Goal: Information Seeking & Learning: Learn about a topic

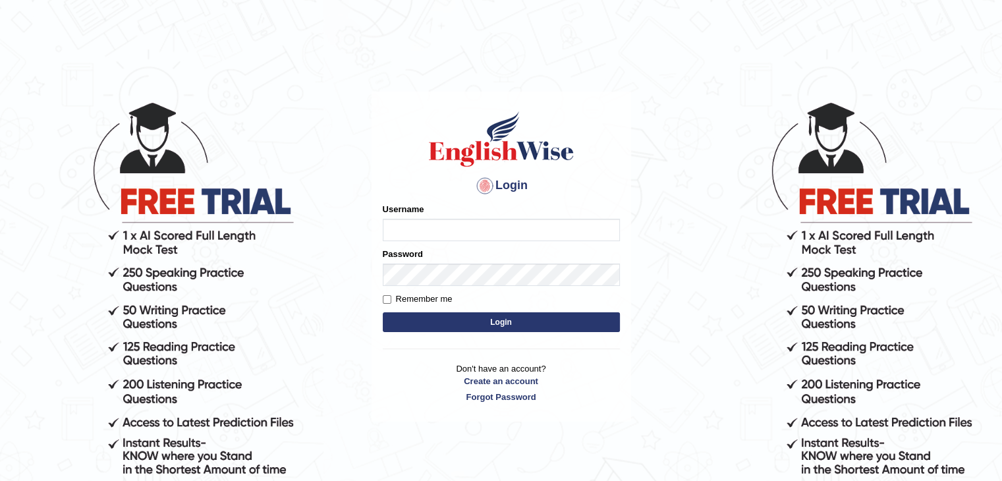
type input "yalineem"
drag, startPoint x: 0, startPoint y: 0, endPoint x: 475, endPoint y: 320, distance: 572.7
click at [475, 320] on button "Login" at bounding box center [501, 322] width 237 height 20
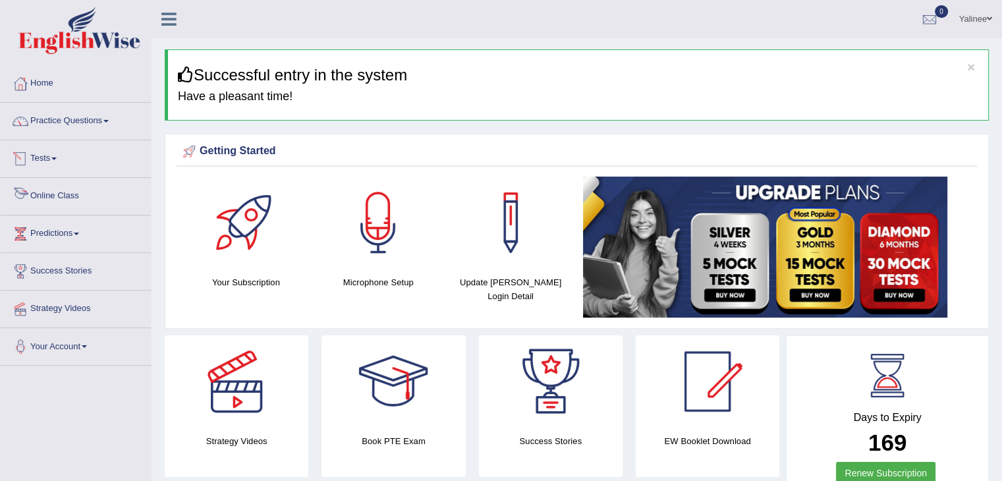
click at [71, 193] on link "Online Class" at bounding box center [76, 194] width 150 height 33
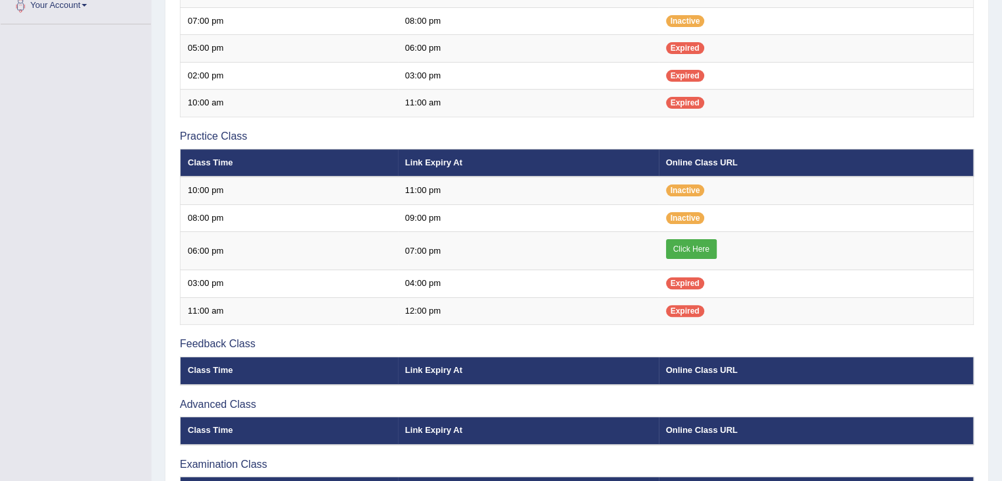
scroll to position [355, 0]
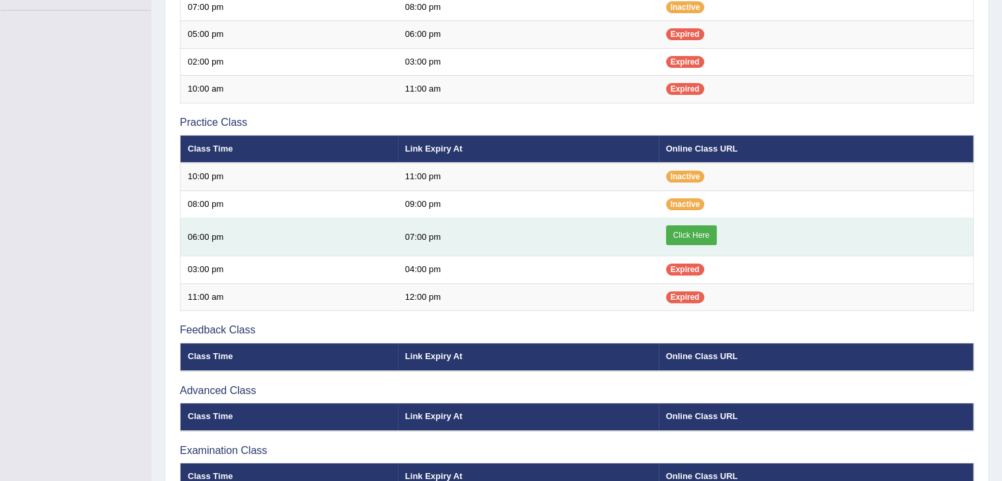
click at [676, 233] on link "Click Here" at bounding box center [691, 235] width 51 height 20
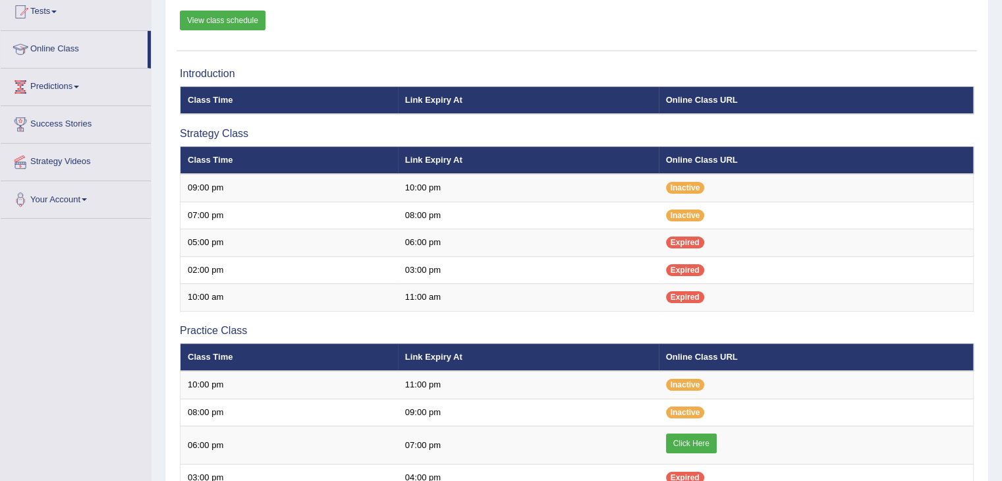
scroll to position [141, 0]
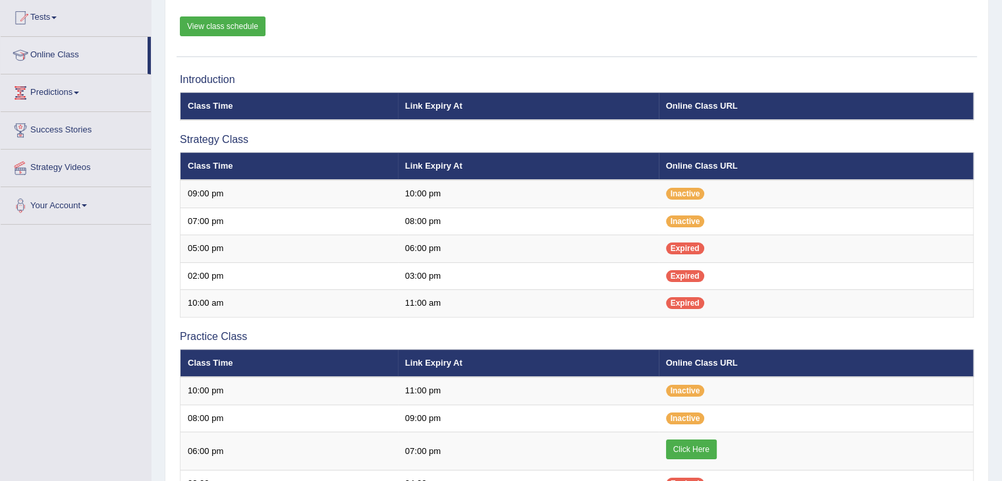
click at [227, 30] on link "View class schedule" at bounding box center [223, 26] width 86 height 20
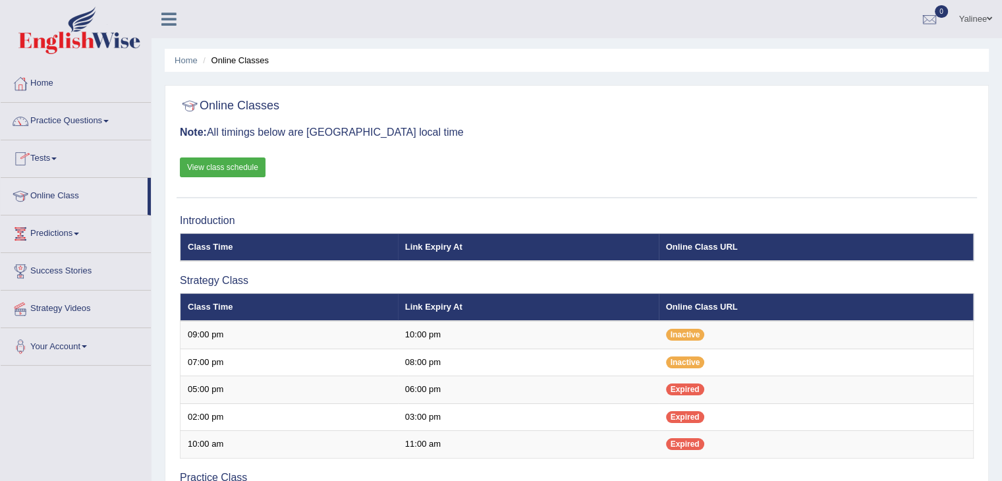
click at [109, 121] on span at bounding box center [105, 121] width 5 height 3
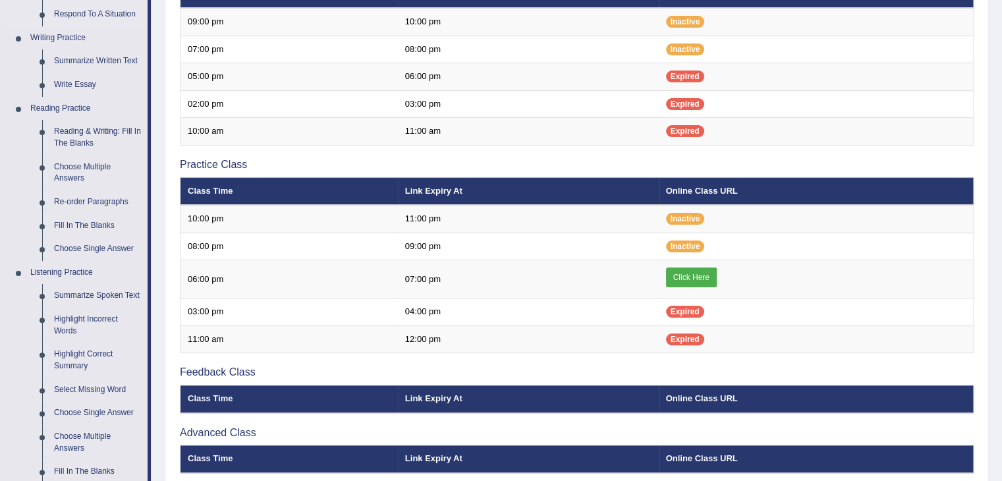
scroll to position [330, 0]
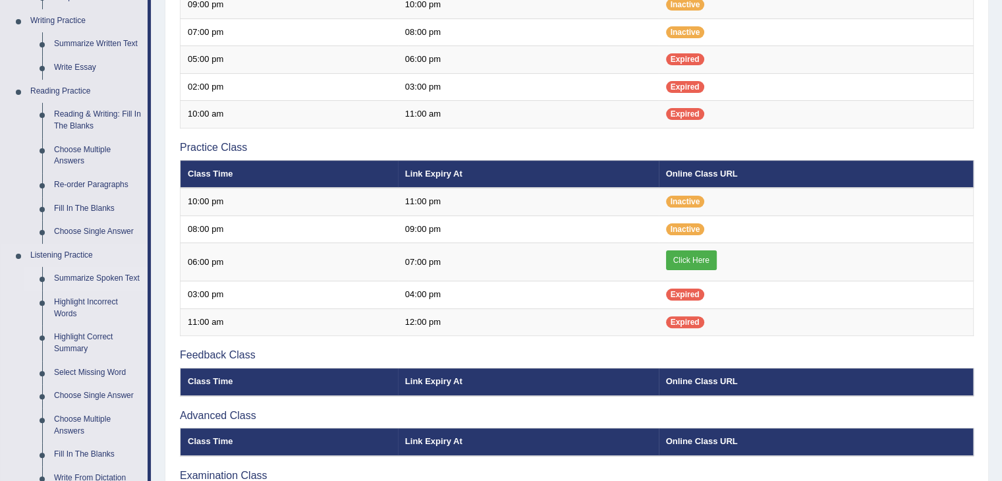
click at [105, 283] on link "Summarize Spoken Text" at bounding box center [97, 279] width 99 height 24
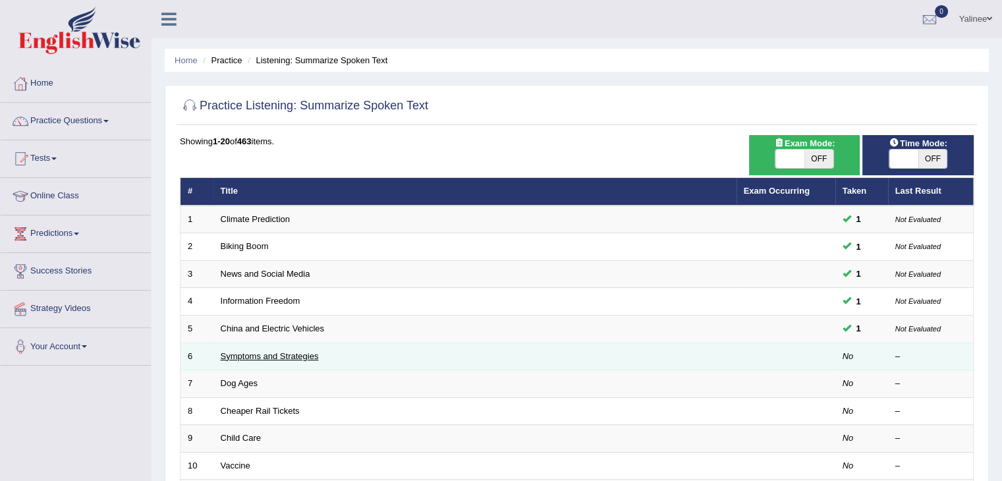
click at [263, 355] on link "Symptoms and Strategies" at bounding box center [270, 356] width 98 height 10
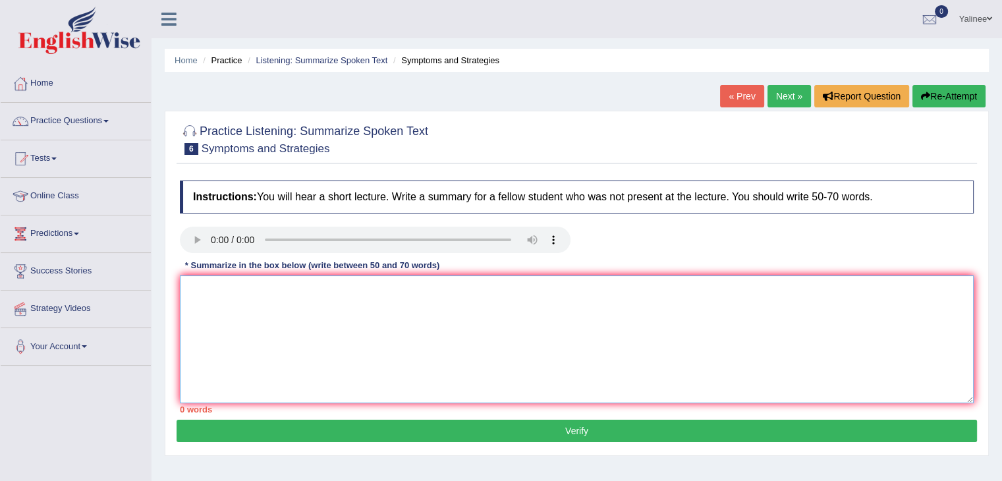
click at [306, 301] on textarea at bounding box center [577, 339] width 794 height 128
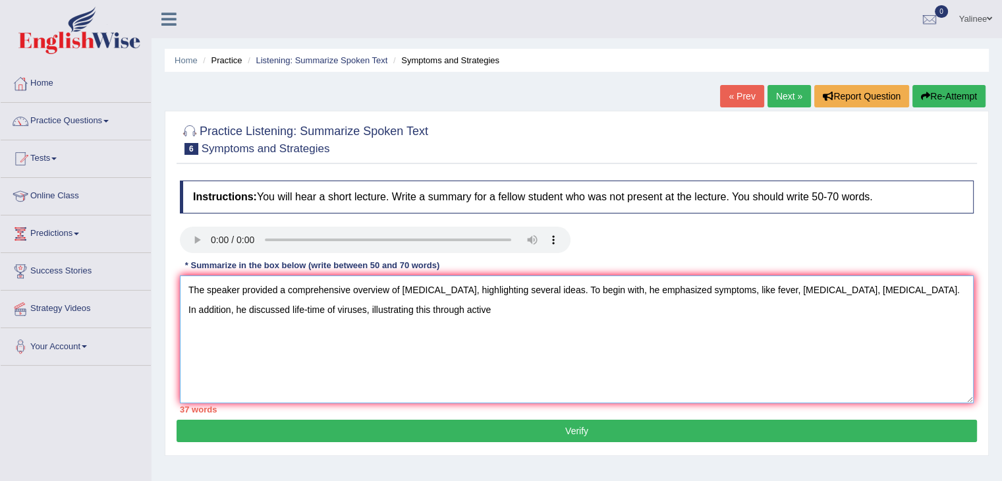
drag, startPoint x: 232, startPoint y: 305, endPoint x: 306, endPoint y: 307, distance: 73.8
click at [306, 307] on textarea "The speaker provided a comprehensive overview of Covid-19, highlighting several…" at bounding box center [577, 339] width 794 height 128
click at [404, 308] on textarea "The speaker provided a comprehensive overview of Covid-19, highlighting several…" at bounding box center [577, 339] width 794 height 128
click at [440, 306] on textarea "The speaker provided a comprehensive overview of Covid-19, highlighting several…" at bounding box center [577, 339] width 794 height 128
click at [377, 306] on textarea "The speaker provided a comprehensive overview of Covid-19, highlighting several…" at bounding box center [577, 339] width 794 height 128
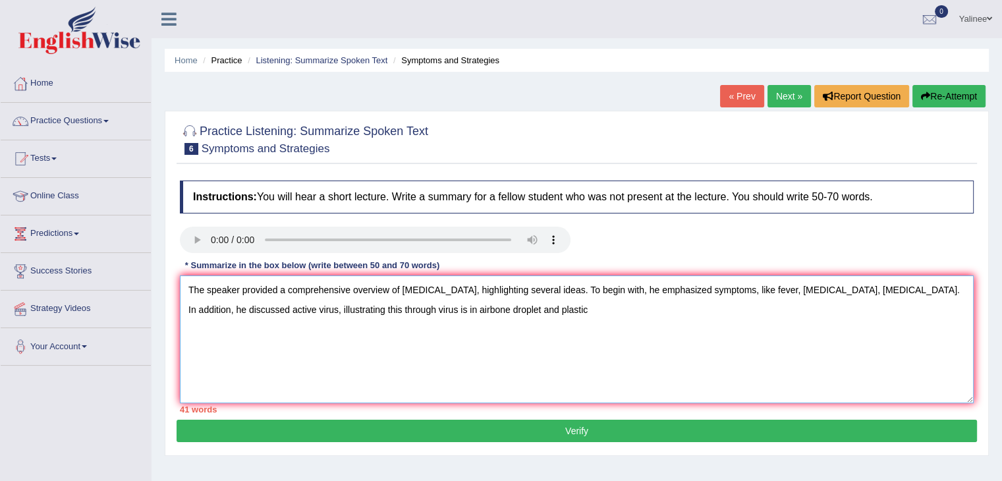
click at [481, 306] on textarea "The speaker provided a comprehensive overview of Covid-19, highlighting several…" at bounding box center [577, 339] width 794 height 128
click at [553, 308] on textarea "The speaker provided a comprehensive overview of Covid-19, highlighting several…" at bounding box center [577, 339] width 794 height 128
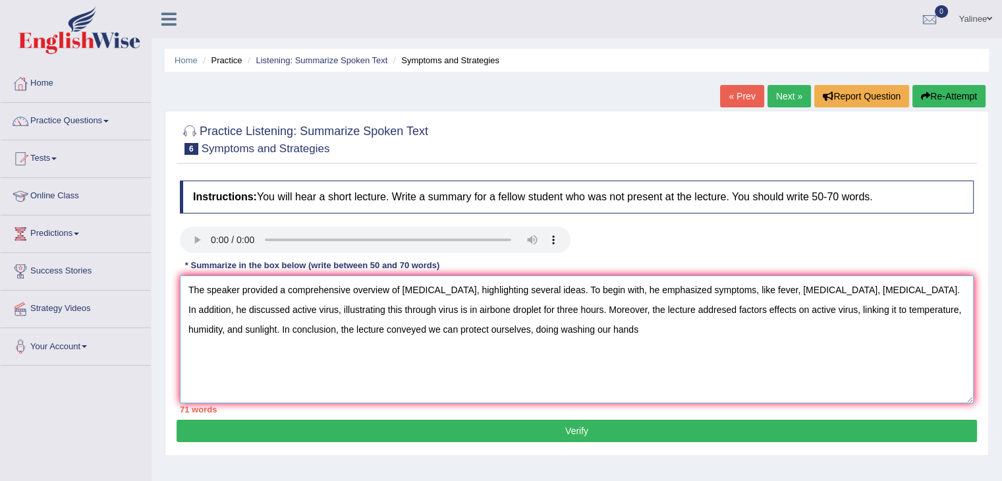
click at [379, 308] on textarea "The speaker provided a comprehensive overview of Covid-19, highlighting several…" at bounding box center [577, 339] width 794 height 128
click at [279, 308] on textarea "The speaker provided a comprehensive overview of Covid-19, highlighting several…" at bounding box center [577, 339] width 794 height 128
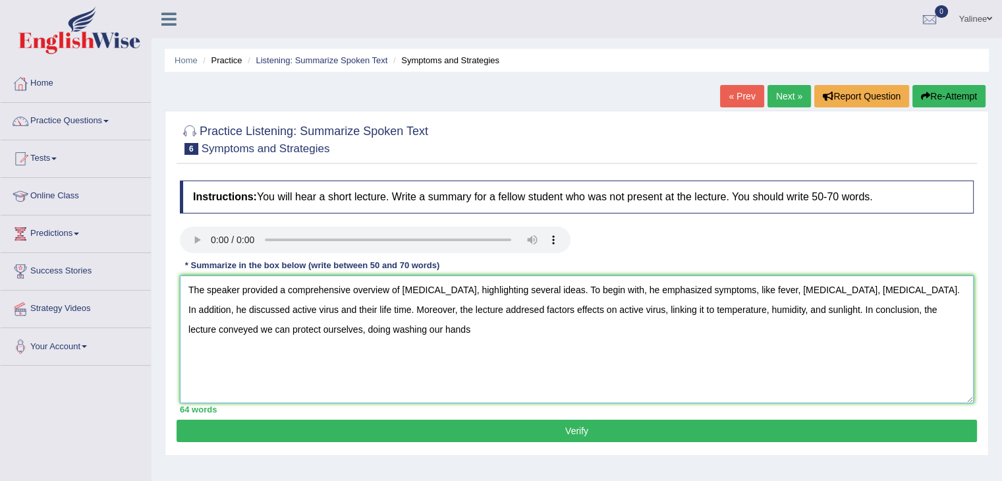
click at [383, 326] on textarea "The speaker provided a comprehensive overview of Covid-19, highlighting several…" at bounding box center [577, 339] width 794 height 128
drag, startPoint x: 282, startPoint y: 328, endPoint x: 306, endPoint y: 329, distance: 23.7
click at [306, 329] on textarea "The speaker provided a comprehensive overview of Covid-19, highlighting several…" at bounding box center [577, 339] width 794 height 128
type textarea "The speaker provided a comprehensive overview of Covid-19, highlighting several…"
click at [510, 434] on button "Verify" at bounding box center [577, 431] width 800 height 22
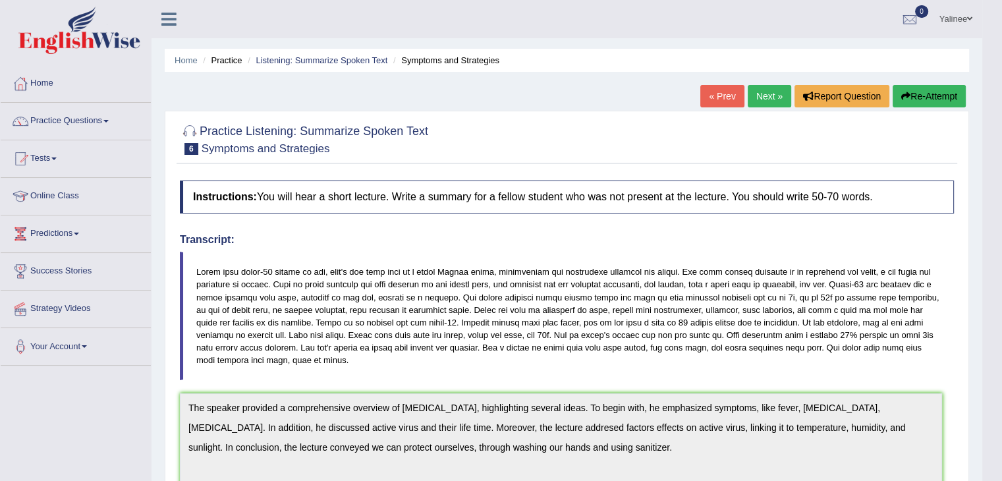
click at [764, 95] on link "Next »" at bounding box center [769, 96] width 43 height 22
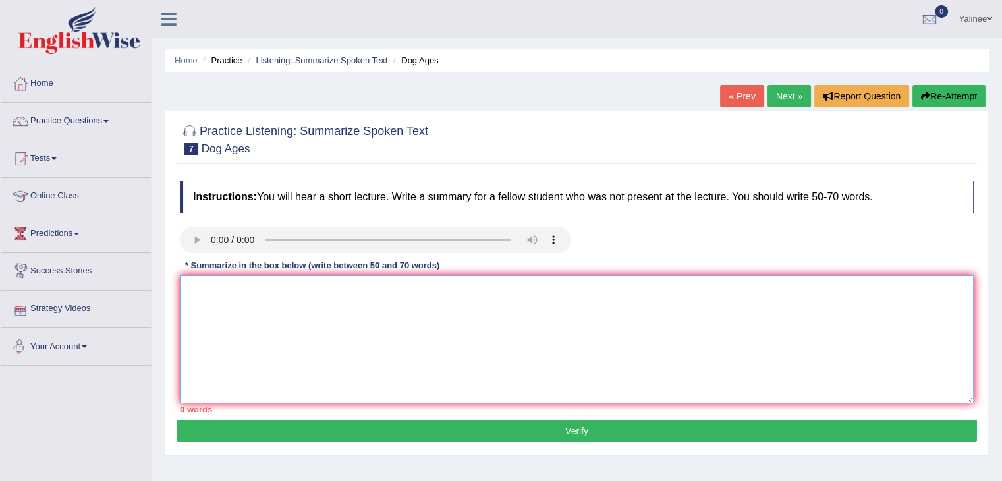
click at [216, 286] on textarea at bounding box center [577, 339] width 794 height 128
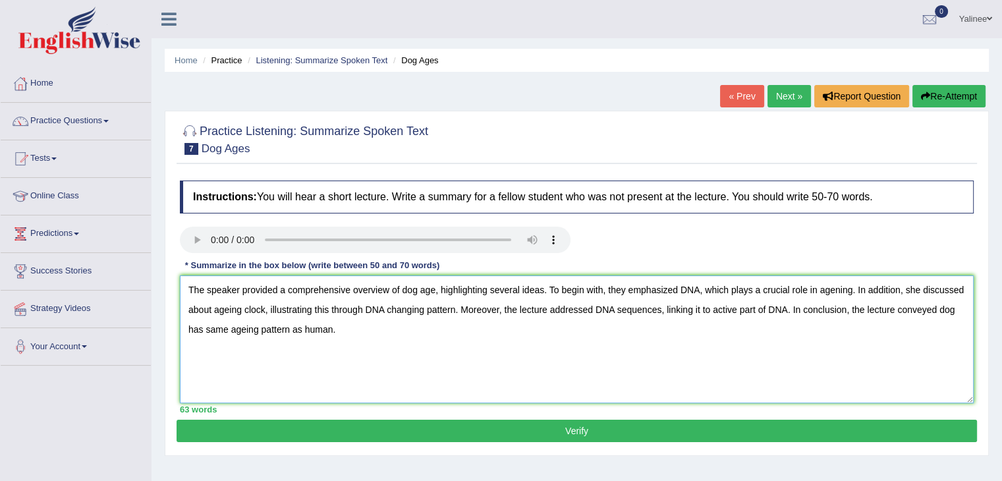
type textarea "The speaker provided a comprehensive overview of dog age, highlighting several …"
click at [460, 422] on button "Verify" at bounding box center [577, 431] width 800 height 22
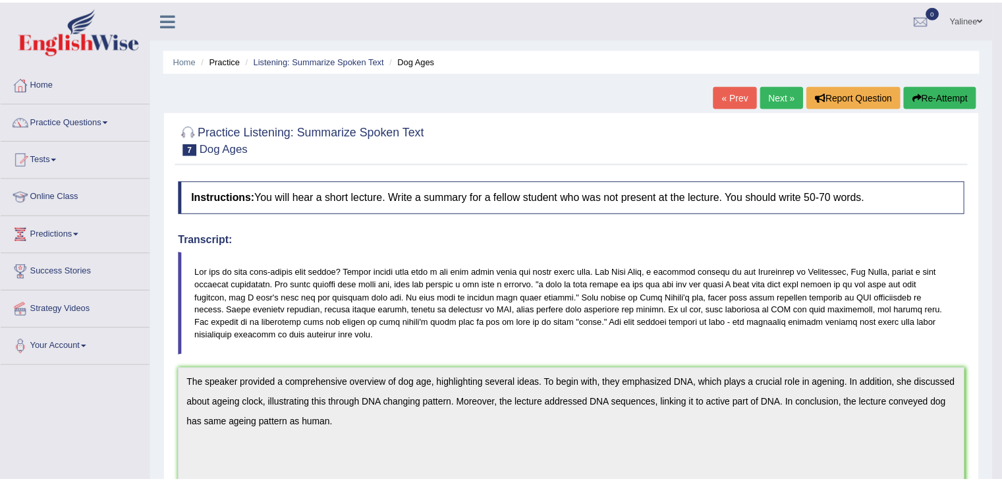
scroll to position [11, 0]
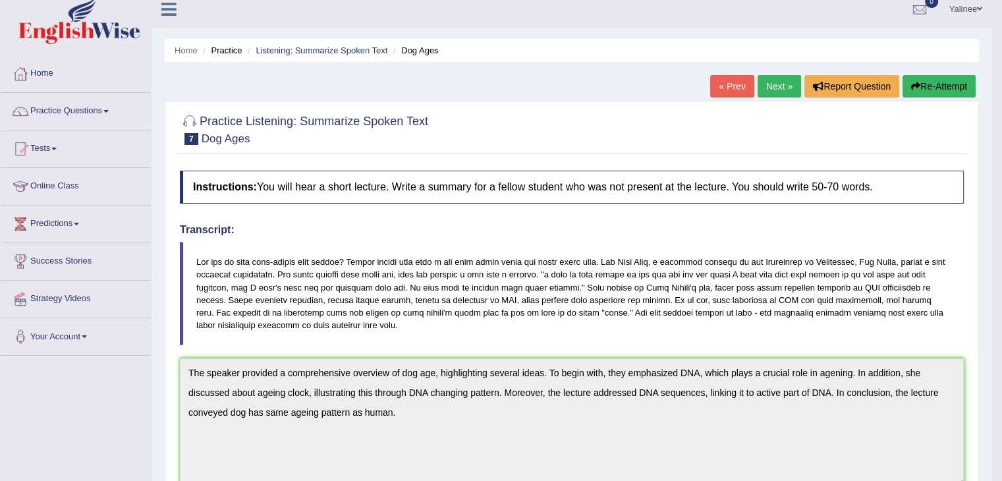
drag, startPoint x: 1010, startPoint y: 108, endPoint x: 999, endPoint y: 213, distance: 105.9
click at [999, 213] on html "Toggle navigation Home Practice Questions Speaking Practice Read Aloud Repeat S…" at bounding box center [501, 230] width 1002 height 481
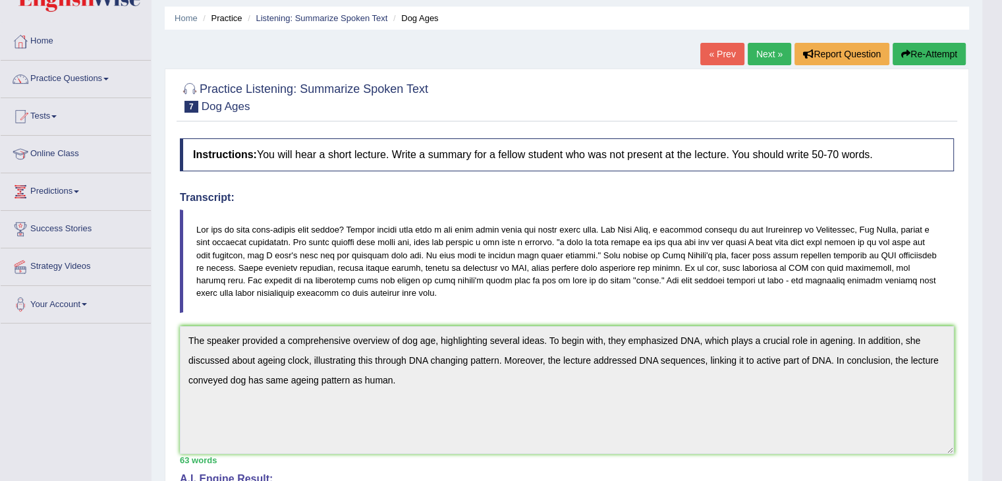
scroll to position [41, 0]
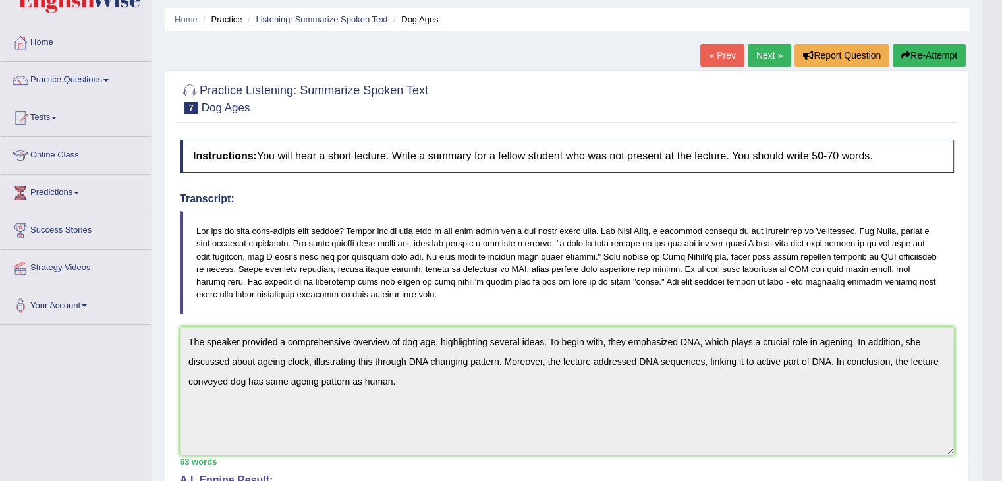
click at [927, 50] on button "Re-Attempt" at bounding box center [929, 55] width 73 height 22
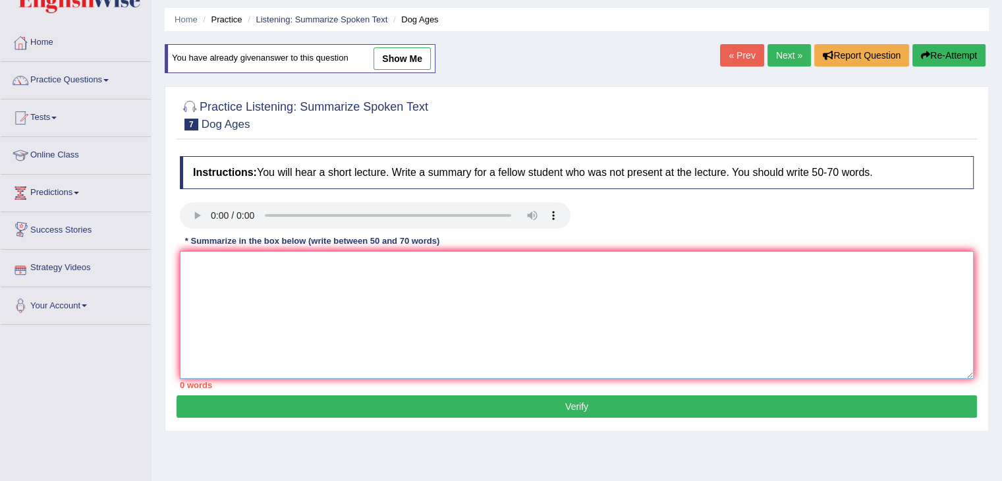
click at [186, 268] on textarea at bounding box center [577, 315] width 794 height 128
click at [282, 263] on textarea "The speaker provided comprehensive overview of" at bounding box center [577, 315] width 794 height 128
click at [407, 267] on textarea "The speaker provided a comprehensive overview of" at bounding box center [577, 315] width 794 height 128
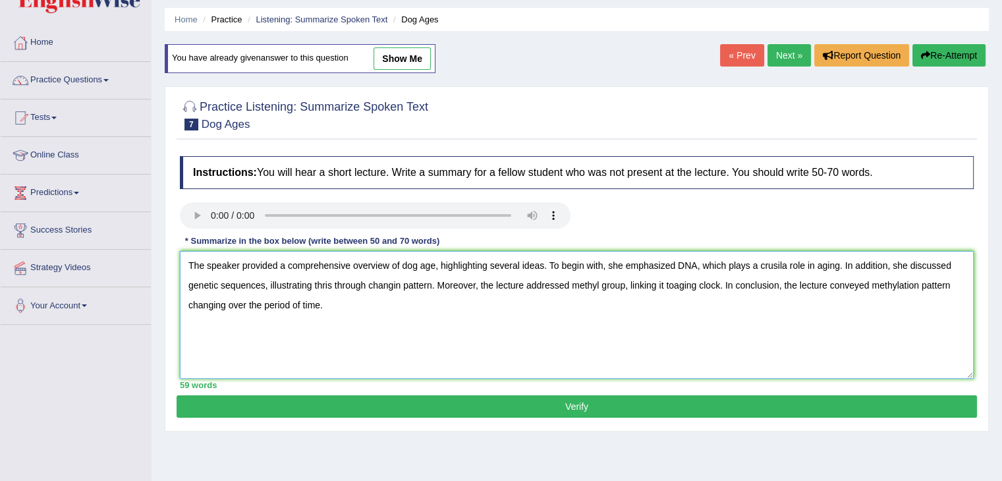
type textarea "The speaker provided a comprehensive overview of dog age, highlighting several …"
drag, startPoint x: 539, startPoint y: 418, endPoint x: 537, endPoint y: 409, distance: 8.7
click at [537, 409] on div "Practice Listening: Summarize Spoken Text 7 Dog Ages Instructions: You will hea…" at bounding box center [577, 258] width 824 height 345
click at [537, 409] on button "Verify" at bounding box center [577, 406] width 800 height 22
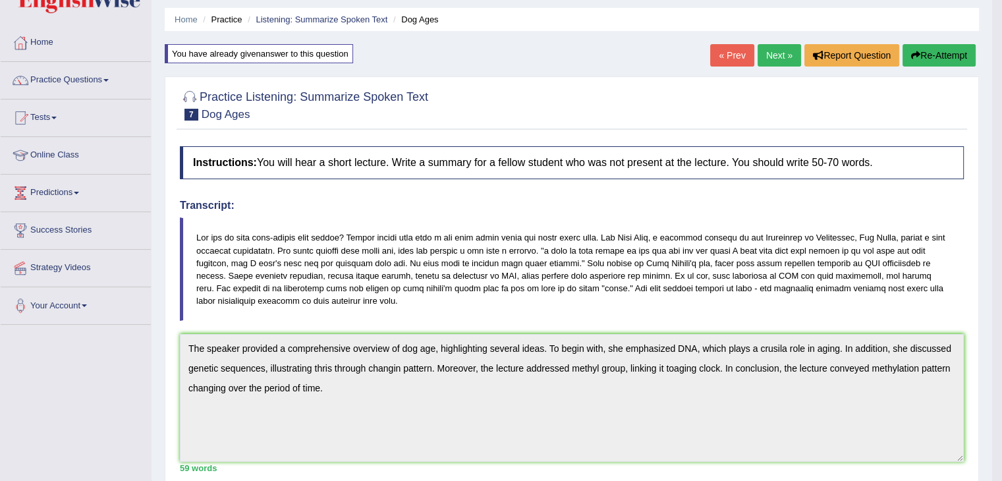
drag, startPoint x: 1011, startPoint y: 119, endPoint x: 1010, endPoint y: 192, distance: 73.1
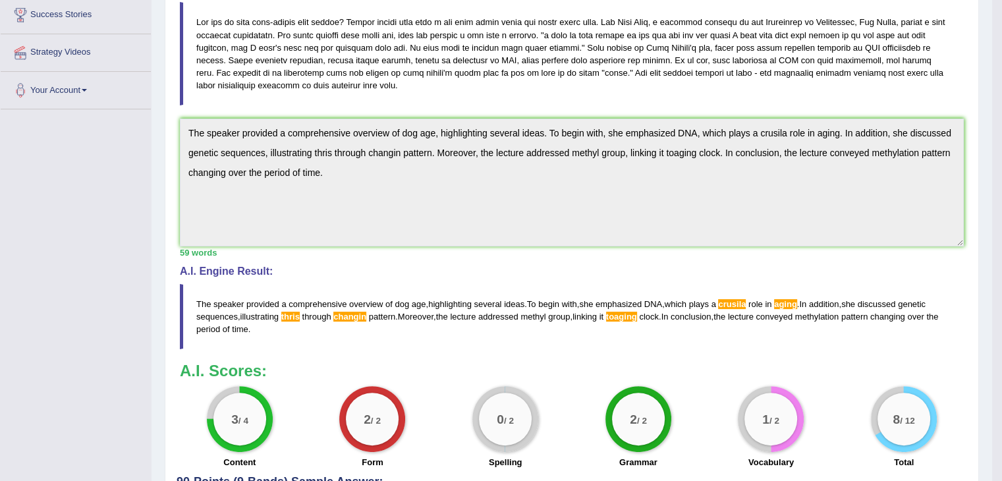
scroll to position [254, 0]
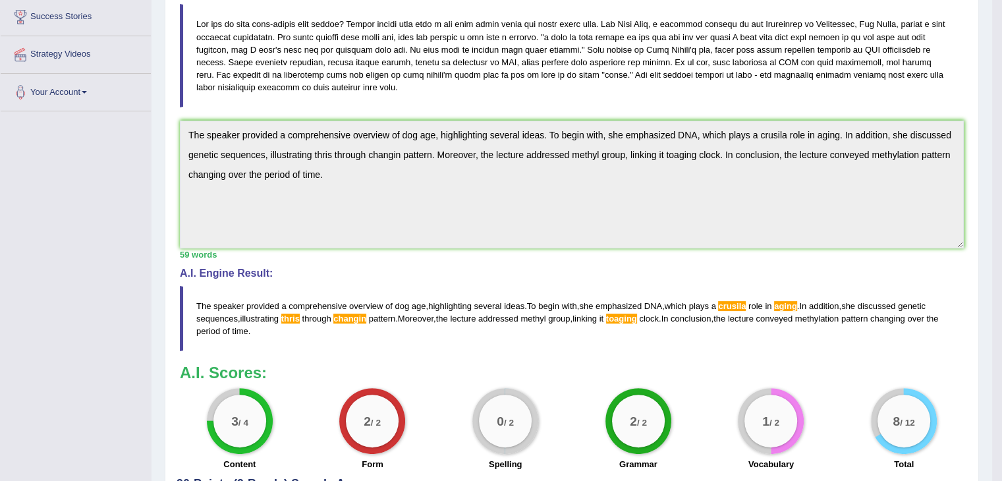
click at [171, 130] on div "Practice Listening: Summarize Spoken Text 7 Dog Ages Instructions: You will hea…" at bounding box center [572, 210] width 814 height 694
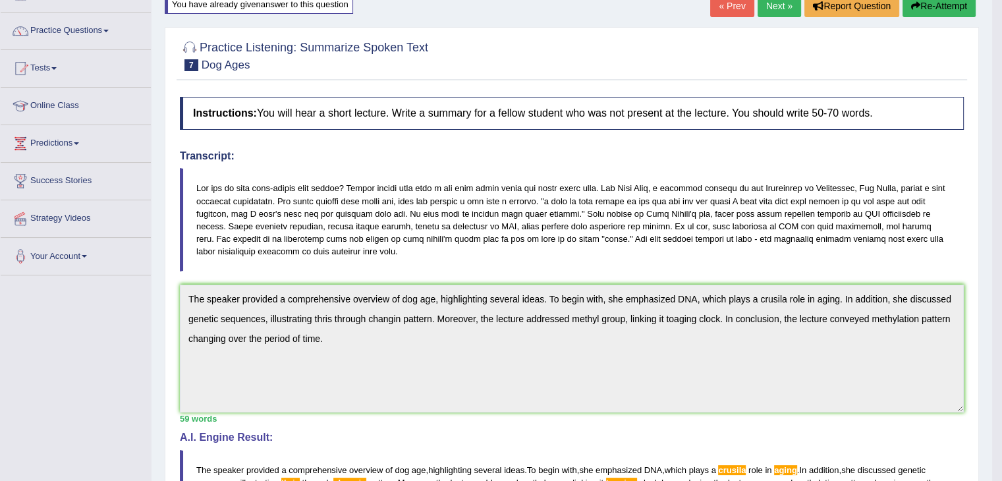
scroll to position [90, 0]
click at [941, 10] on button "Re-Attempt" at bounding box center [938, 6] width 73 height 22
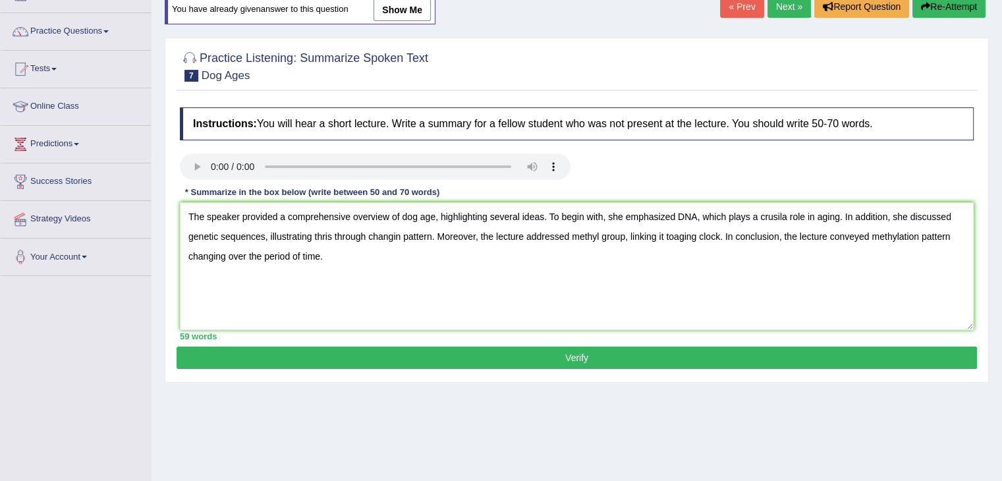
click at [786, 218] on textarea "The speaker provided a comprehensive overview of dog age, highlighting several …" at bounding box center [577, 266] width 794 height 128
click at [673, 232] on textarea "The speaker provided a comprehensive overview of dog age, highlighting several …" at bounding box center [577, 266] width 794 height 128
click at [333, 235] on textarea "The speaker provided a comprehensive overview of dog age, highlighting several …" at bounding box center [577, 266] width 794 height 128
type textarea "The speaker provided a comprehensive overview of dog age, highlighting several …"
click at [522, 359] on button "Verify" at bounding box center [577, 357] width 800 height 22
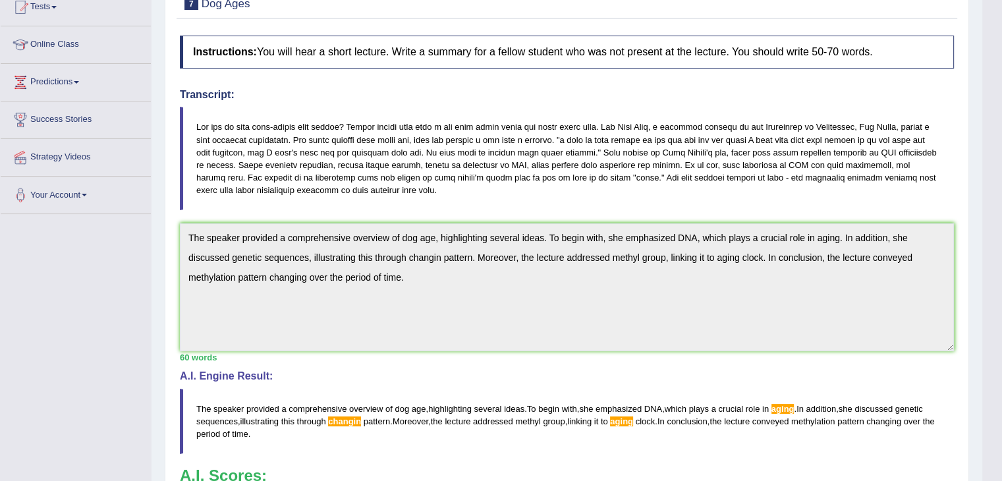
scroll to position [161, 0]
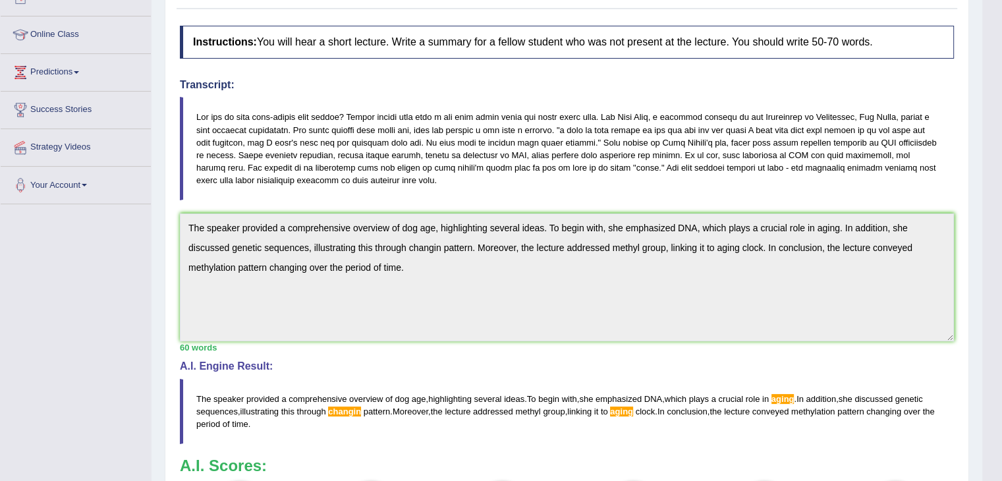
click at [66, 265] on div "Toggle navigation Home Practice Questions Speaking Practice Read Aloud Repeat S…" at bounding box center [491, 263] width 982 height 848
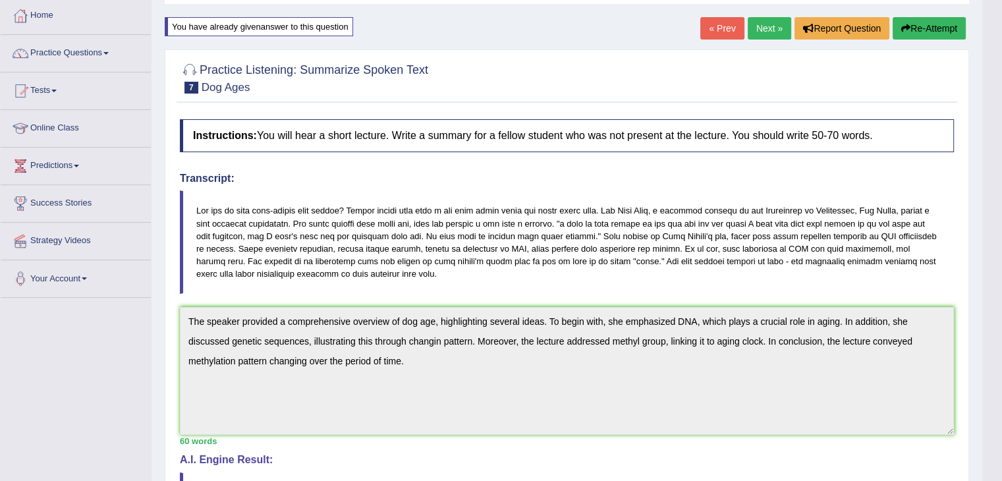
scroll to position [0, 0]
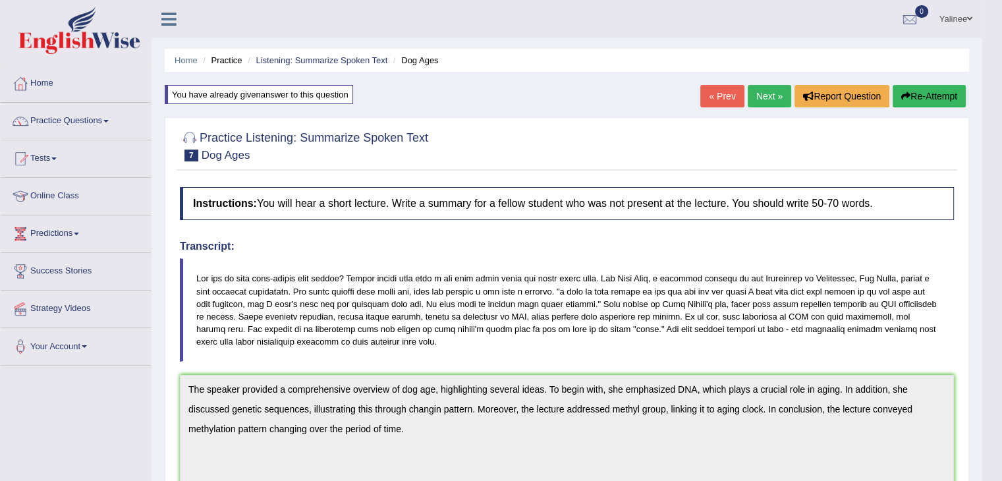
click at [761, 92] on link "Next »" at bounding box center [769, 96] width 43 height 22
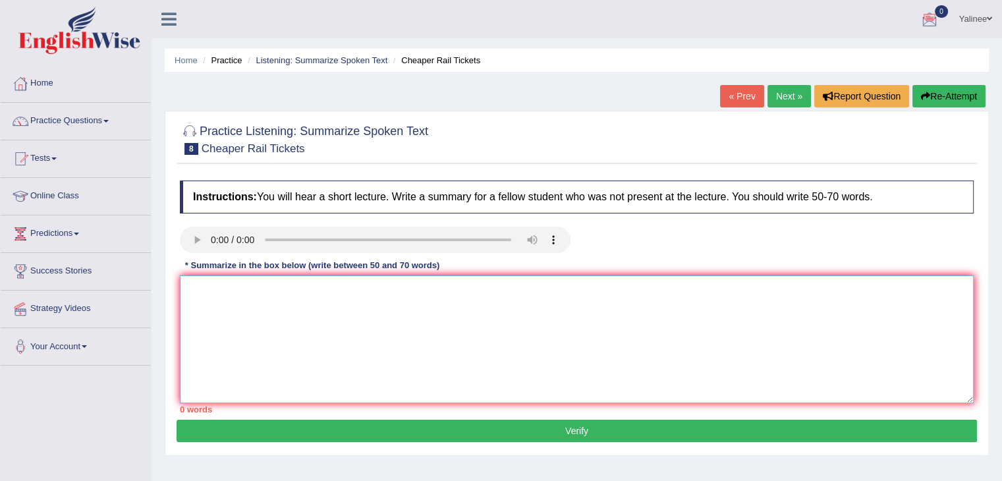
click at [192, 294] on textarea at bounding box center [577, 339] width 794 height 128
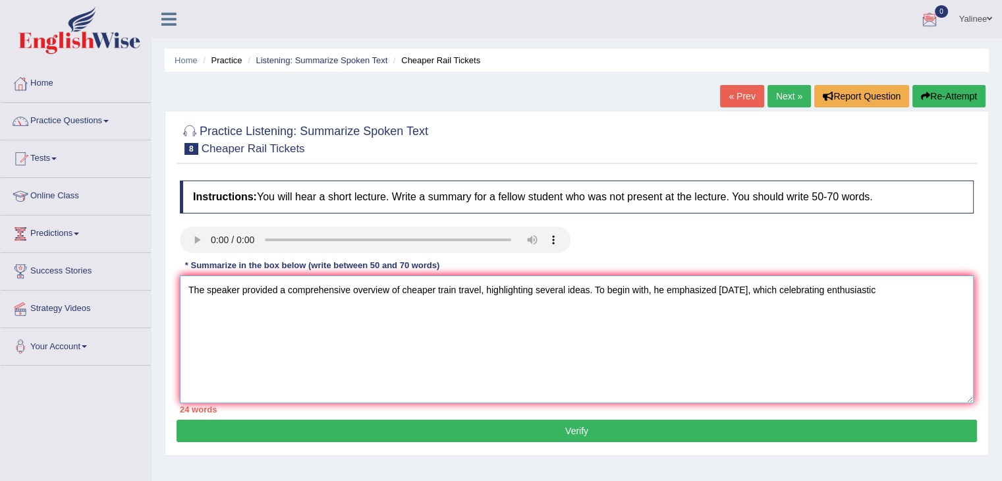
click at [192, 294] on textarea "The speaker provided a comprehensive overview of cheaper train travel, highligh…" at bounding box center [577, 339] width 794 height 128
drag, startPoint x: 850, startPoint y: 288, endPoint x: 919, endPoint y: 296, distance: 69.0
click at [919, 296] on textarea "he speaker provided a comprehensive overview of cheaper train travel, highlight…" at bounding box center [577, 339] width 794 height 128
click at [802, 285] on textarea "he speaker provided a comprehensive overview of cheaper train travel, highlight…" at bounding box center [577, 339] width 794 height 128
click at [907, 289] on textarea "he speaker provided a comprehensive overview of cheaper train travel, highlight…" at bounding box center [577, 339] width 794 height 128
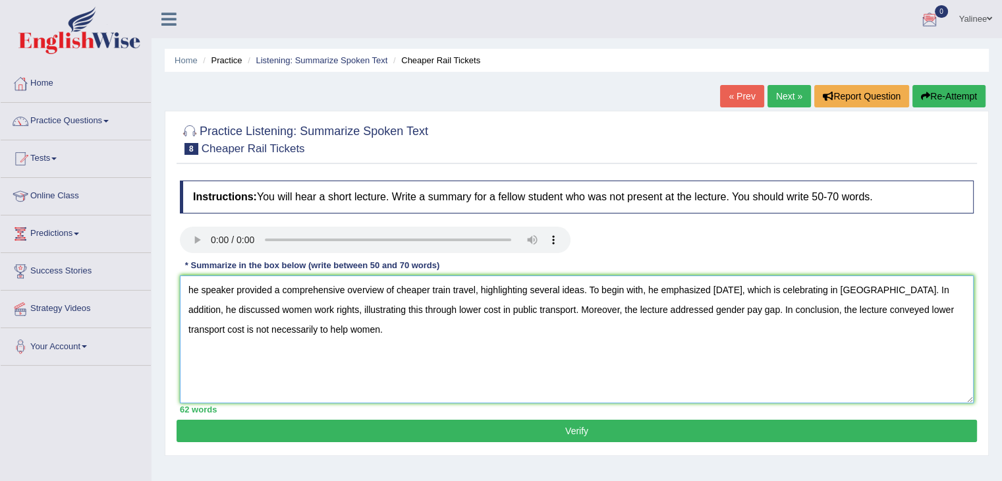
click at [190, 292] on textarea "he speaker provided a comprehensive overview of cheaper train travel, highlight…" at bounding box center [577, 339] width 794 height 128
type textarea "The speaker provided a comprehensive overview of cheaper train travel, highligh…"
click at [630, 316] on textarea "The speaker provided a comprehensive overview of cheaper train travel, highligh…" at bounding box center [577, 339] width 794 height 128
click at [568, 432] on button "Verify" at bounding box center [577, 431] width 800 height 22
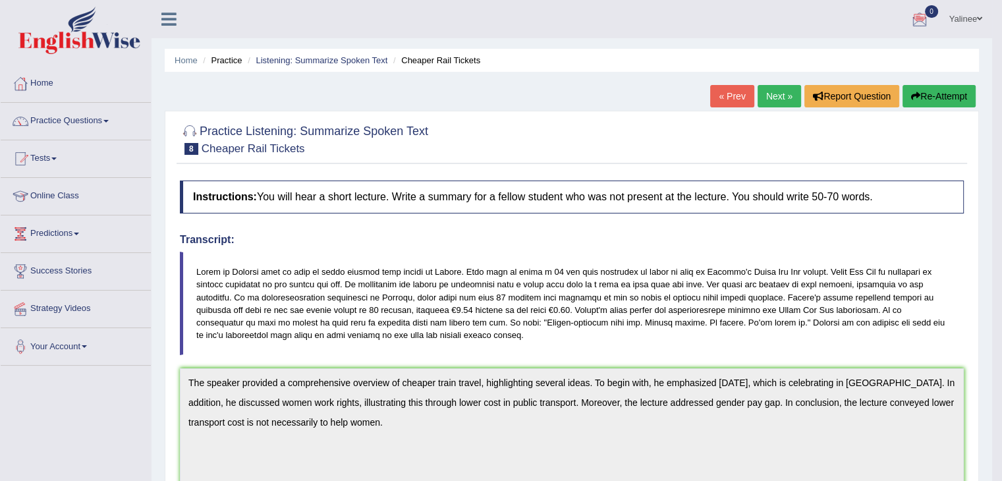
drag, startPoint x: 1006, startPoint y: 174, endPoint x: 1008, endPoint y: 256, distance: 81.7
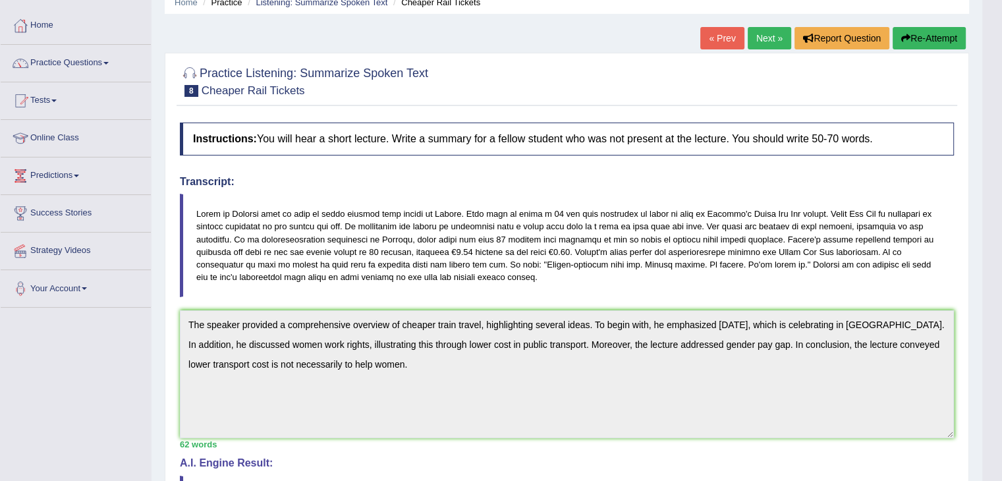
scroll to position [17, 0]
